Goal: Find contact information: Find contact information

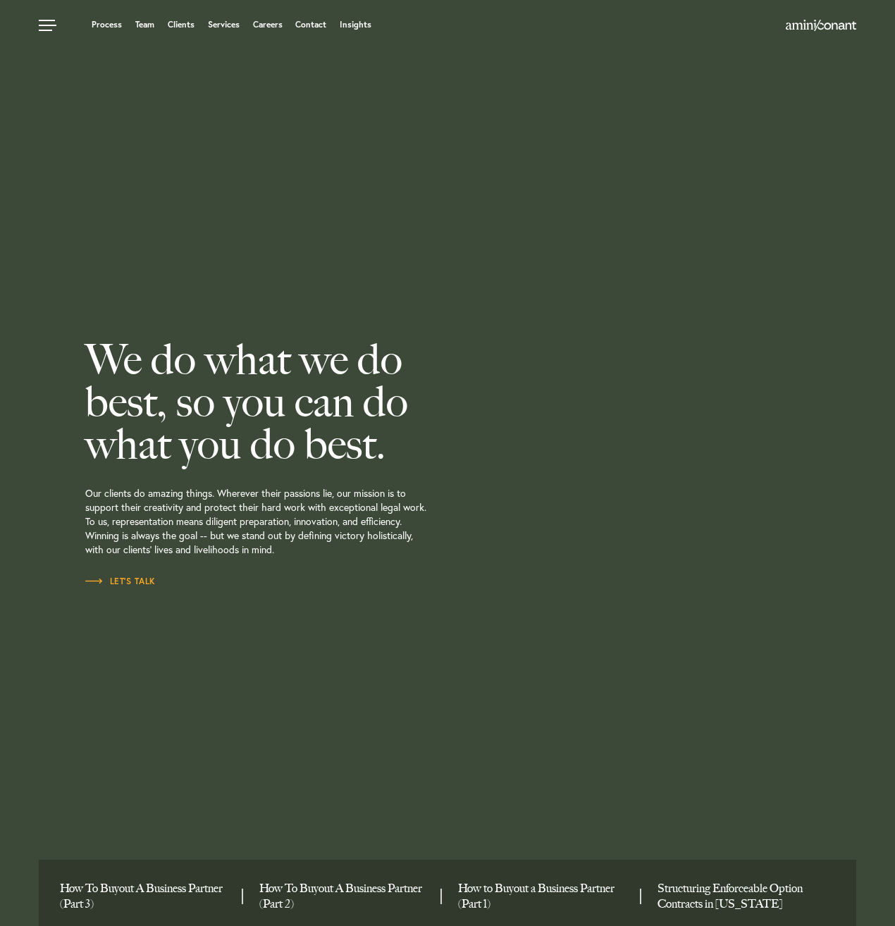
click at [314, 31] on ul "Process Team Clients Services Careers Contact Insights" at bounding box center [343, 25] width 608 height 14
click at [315, 27] on link "Contact" at bounding box center [310, 24] width 31 height 8
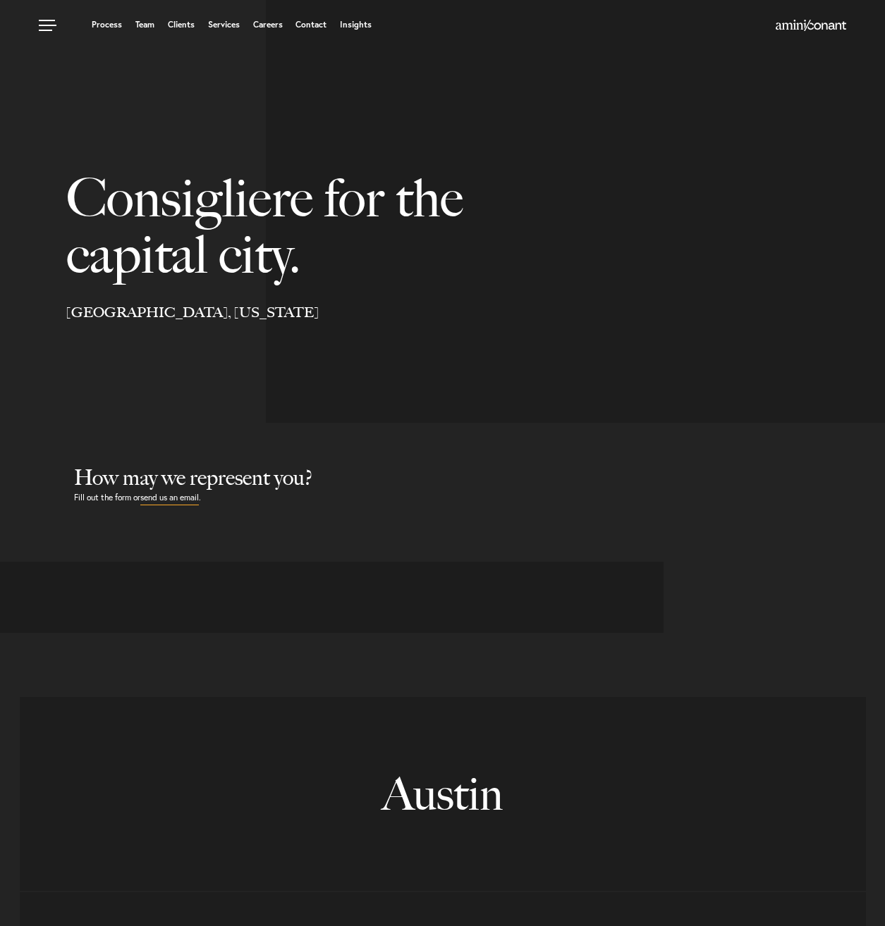
select select "Austin"
select select "Business and Civil Litigation"
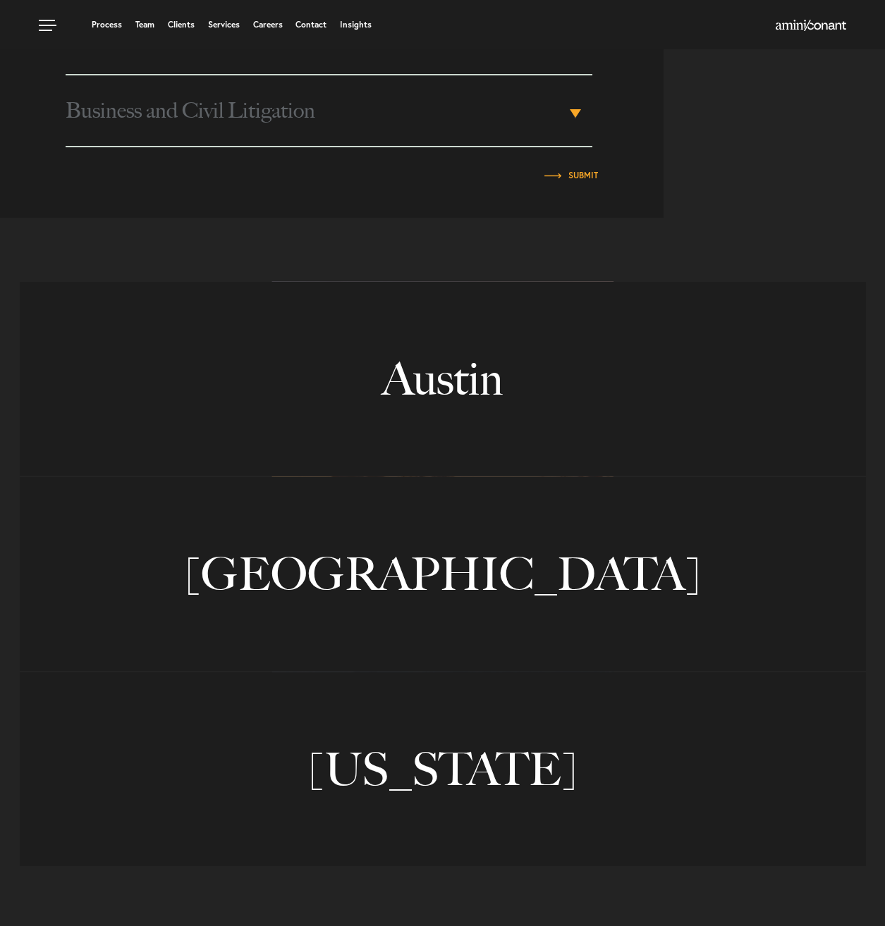
scroll to position [775, 0]
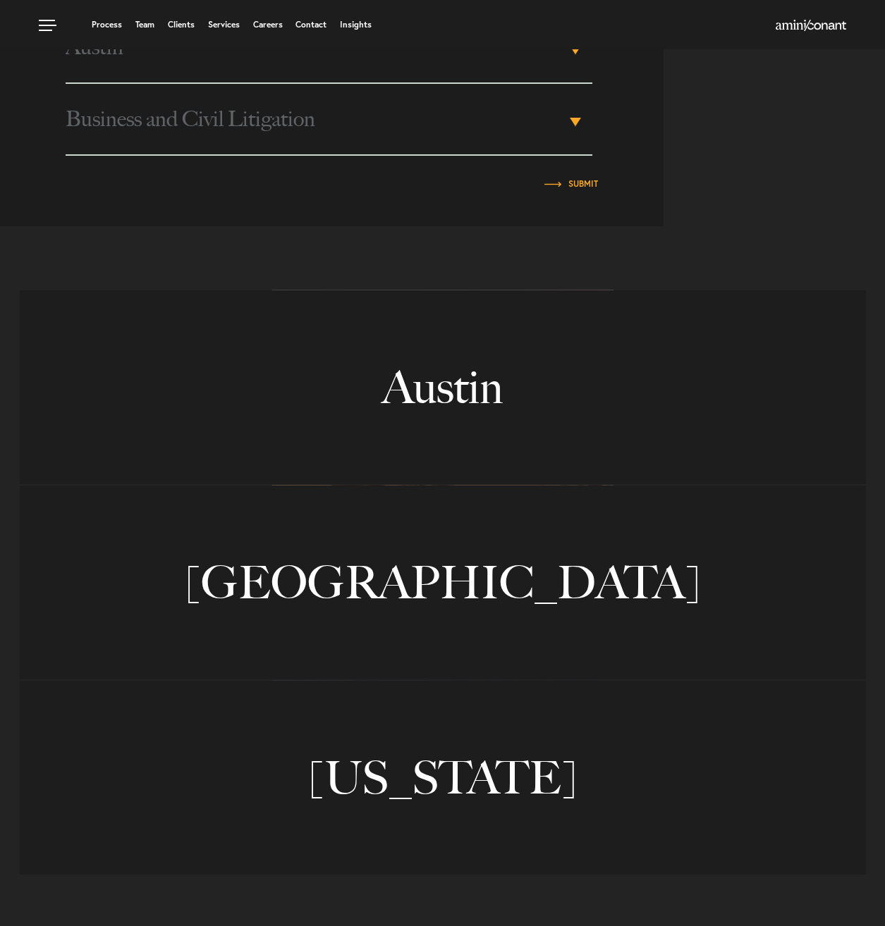
click at [395, 341] on link "Austin" at bounding box center [443, 387] width 846 height 194
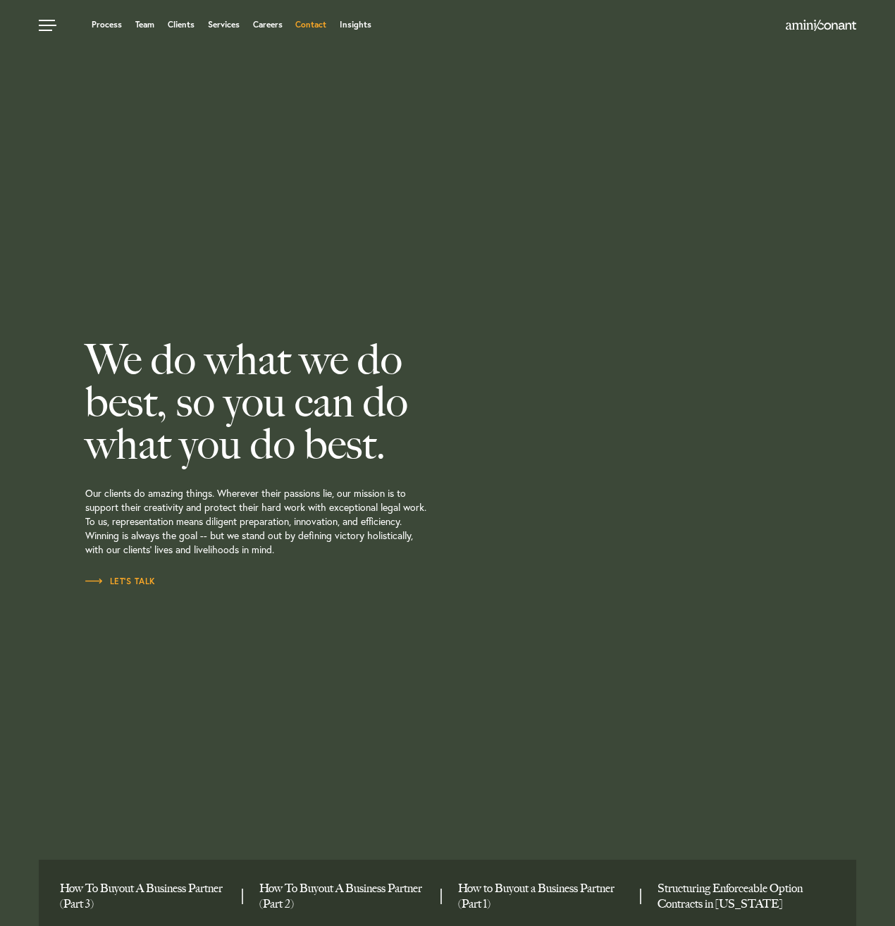
click at [317, 29] on link "Contact" at bounding box center [310, 24] width 31 height 8
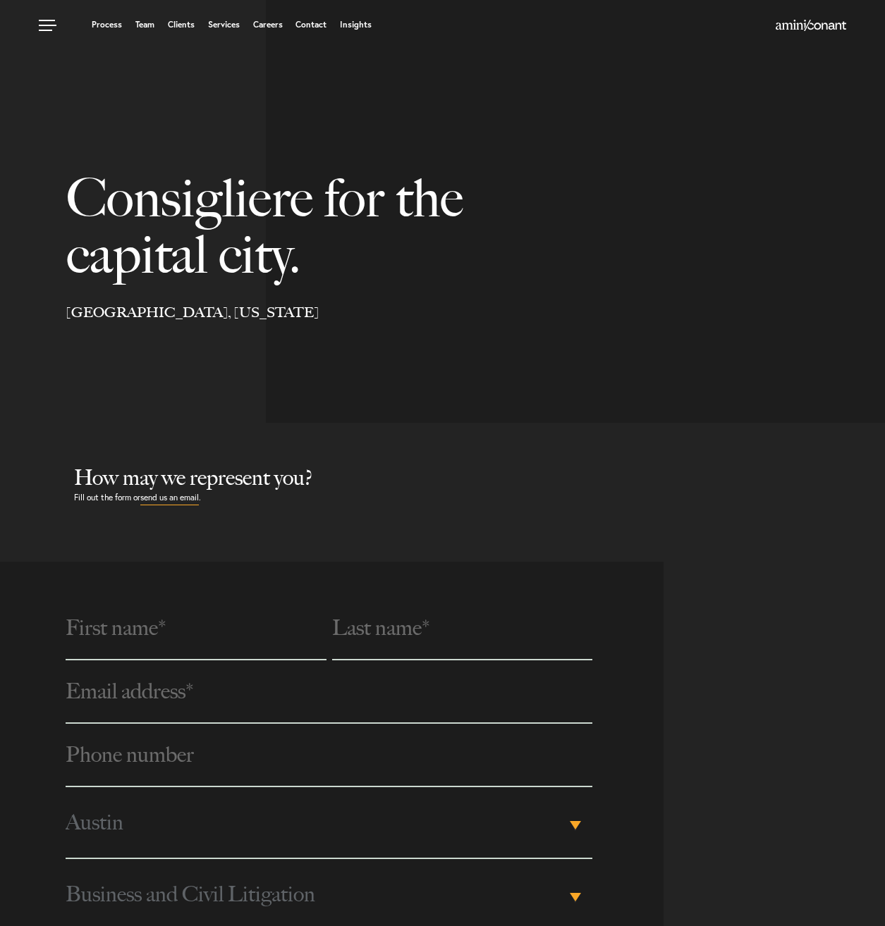
select select "Austin"
select select "Business and Civil Litigation"
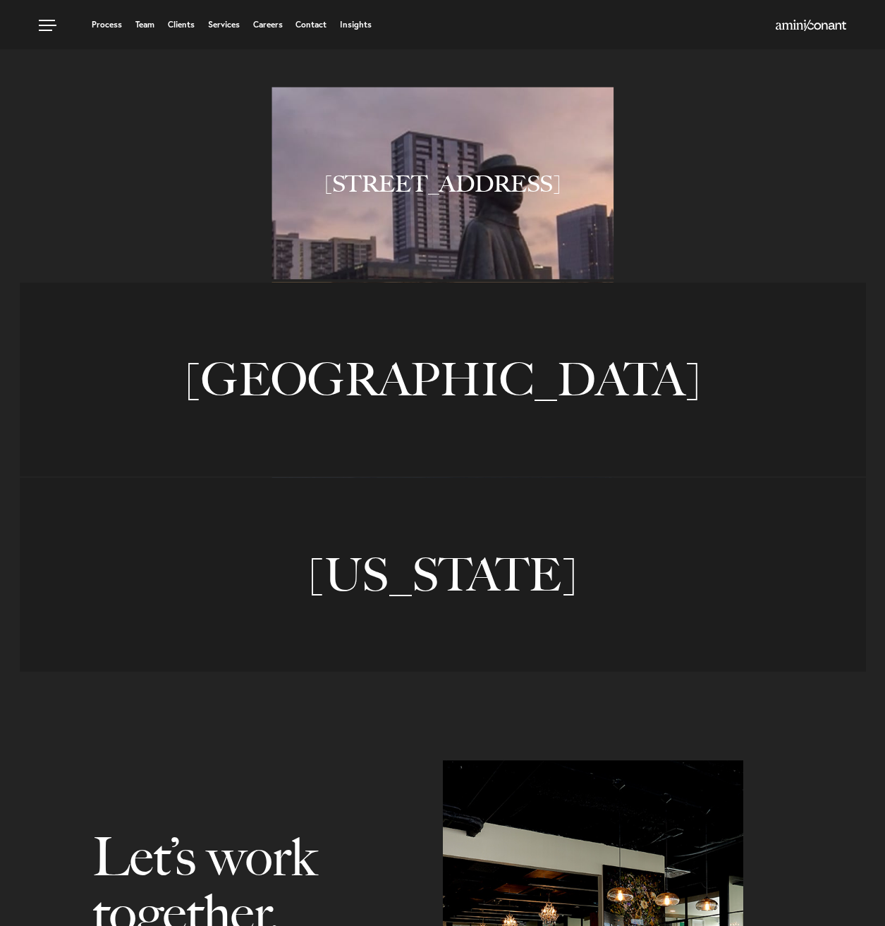
scroll to position [916, 0]
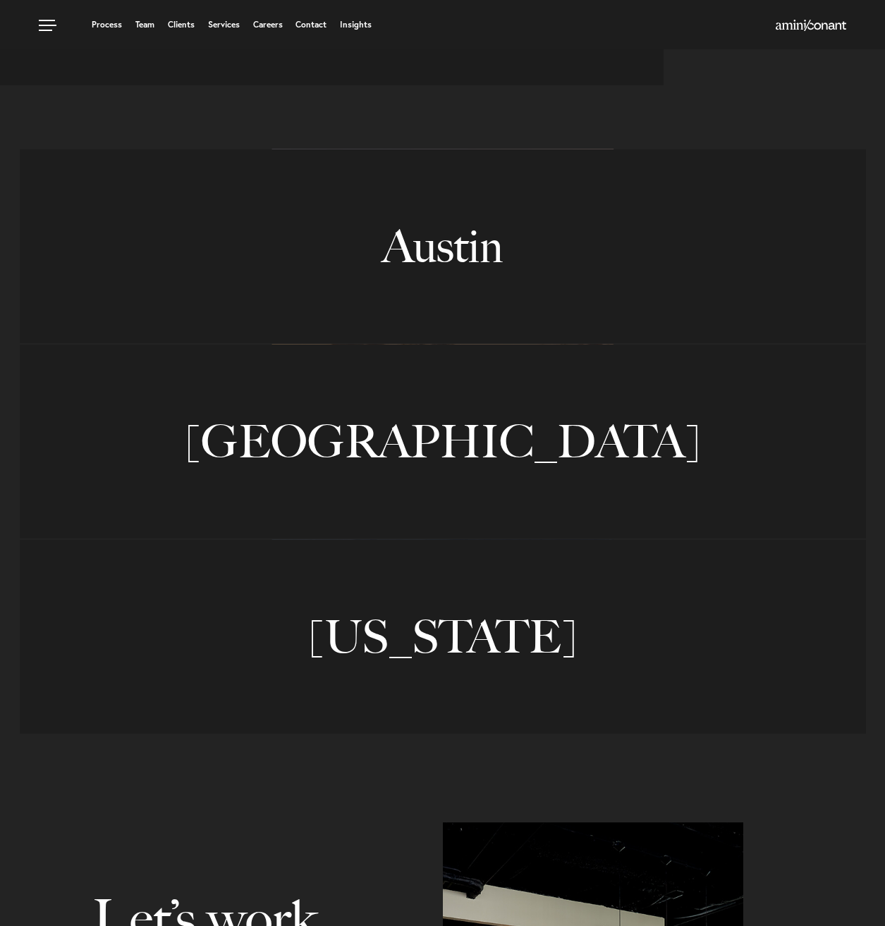
click at [430, 312] on link "Austin" at bounding box center [443, 246] width 846 height 194
